Goal: Navigation & Orientation: Find specific page/section

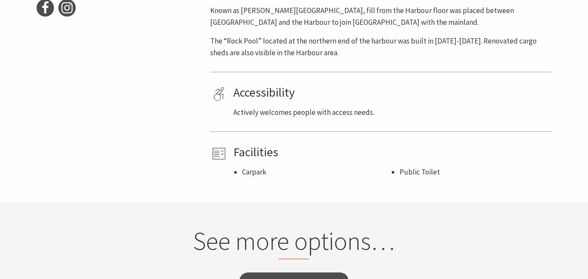
scroll to position [479, 0]
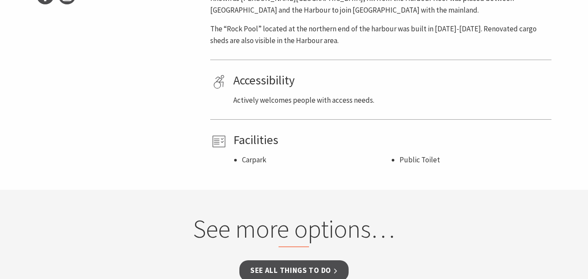
click at [262, 137] on h4 "Facilities" at bounding box center [390, 140] width 315 height 15
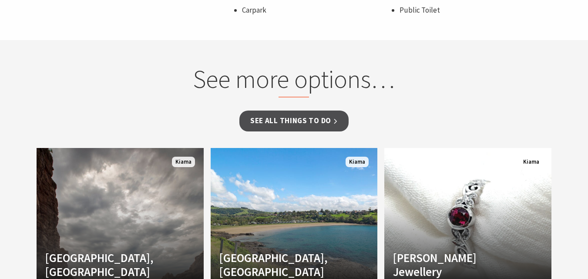
scroll to position [629, 0]
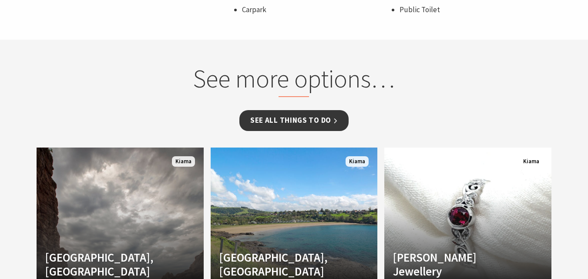
click at [279, 112] on link "See all Things To Do" at bounding box center [293, 120] width 109 height 20
